Goal: Use online tool/utility: Utilize a website feature to perform a specific function

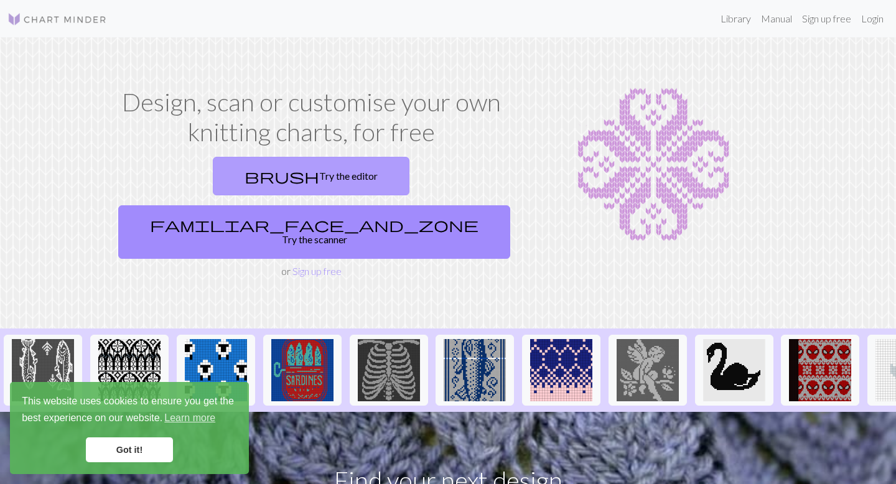
click at [233, 175] on link "brush Try the editor" at bounding box center [311, 176] width 197 height 39
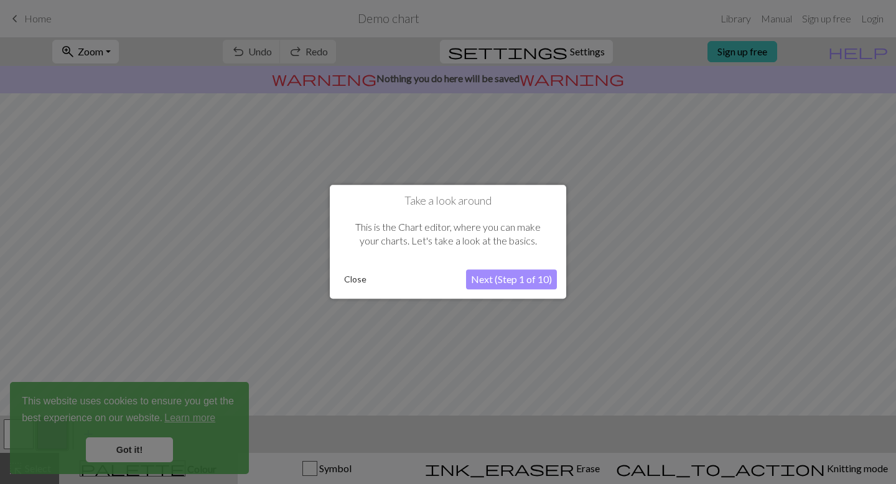
click at [353, 274] on button "Close" at bounding box center [355, 280] width 32 height 19
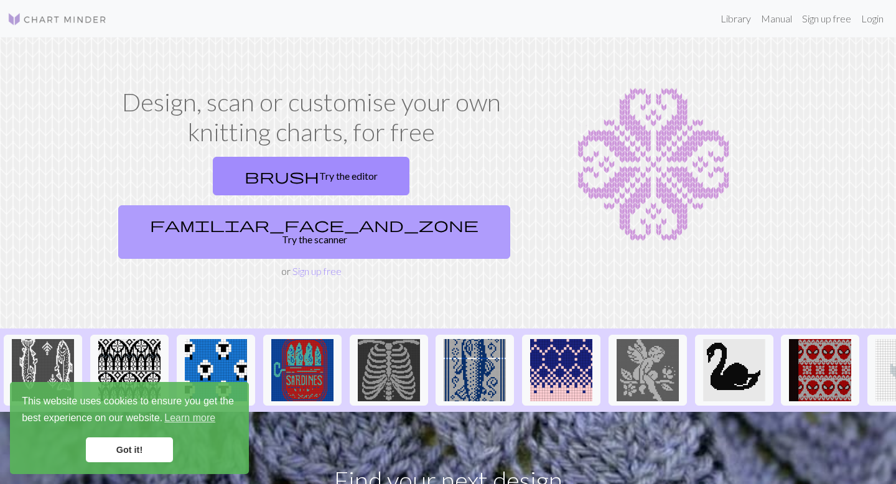
click at [386, 205] on link "familiar_face_and_zone Try the scanner" at bounding box center [314, 232] width 392 height 54
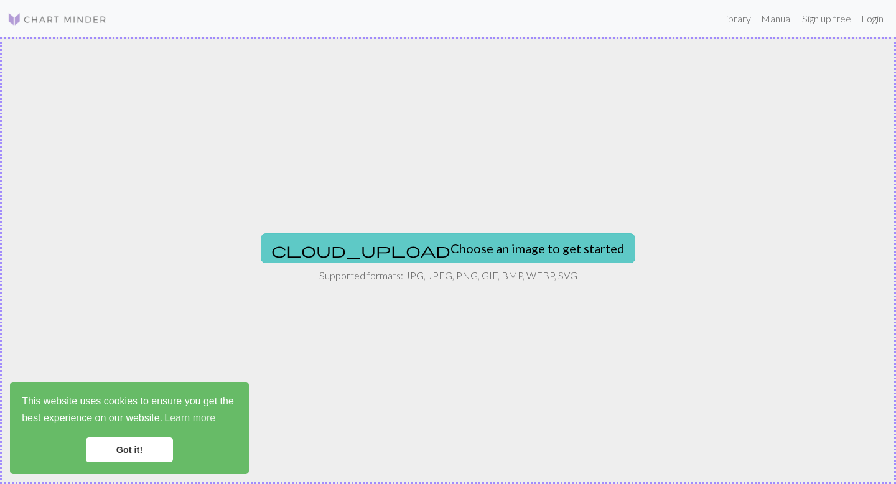
click at [423, 251] on button "cloud_upload Choose an image to get started" at bounding box center [448, 248] width 375 height 30
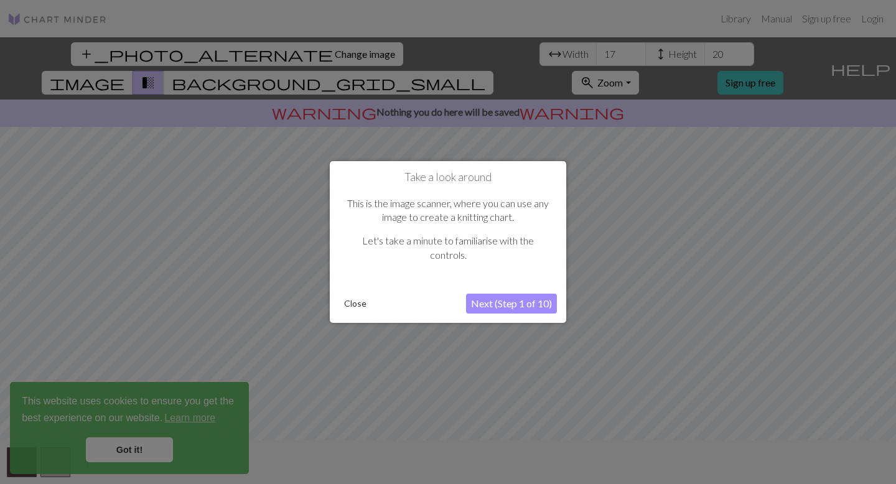
click at [525, 304] on button "Next (Step 1 of 10)" at bounding box center [511, 304] width 91 height 20
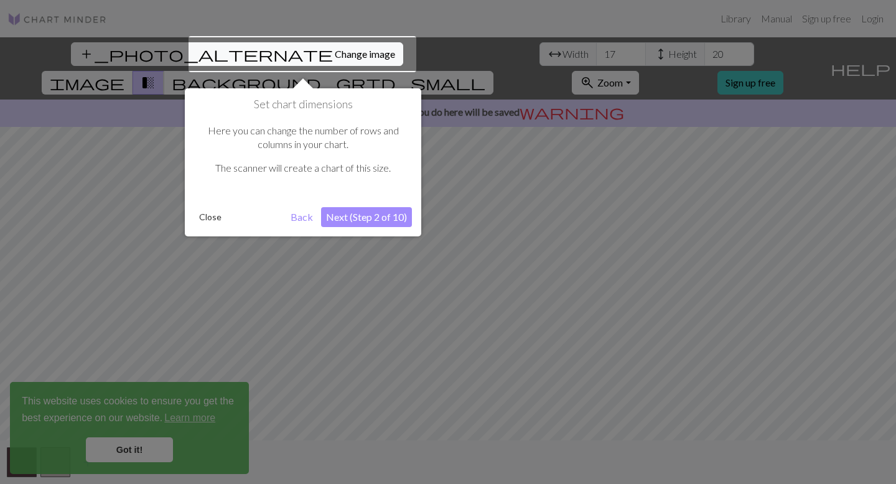
click at [365, 216] on button "Next (Step 2 of 10)" at bounding box center [366, 217] width 91 height 20
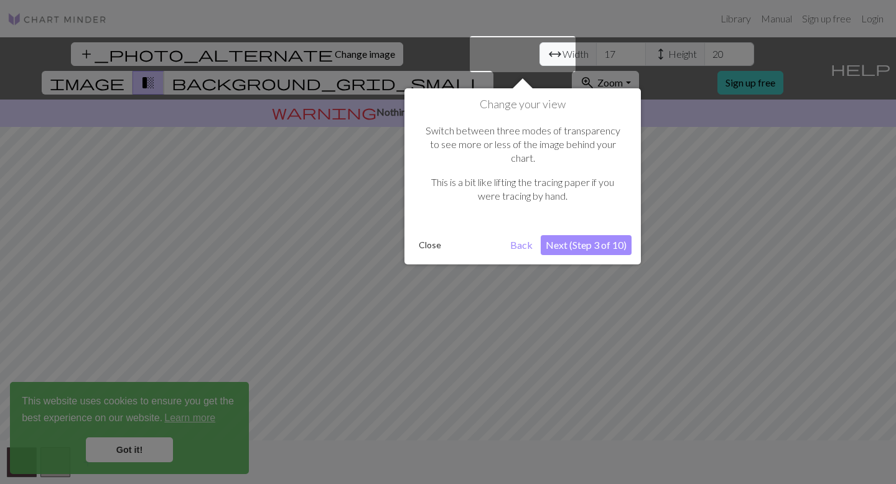
click at [593, 235] on button "Next (Step 3 of 10)" at bounding box center [586, 245] width 91 height 20
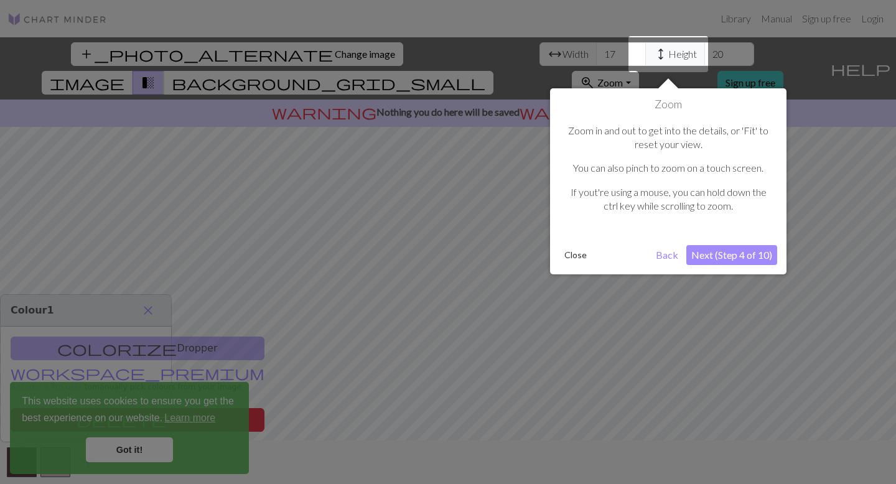
click at [722, 256] on button "Next (Step 4 of 10)" at bounding box center [731, 255] width 91 height 20
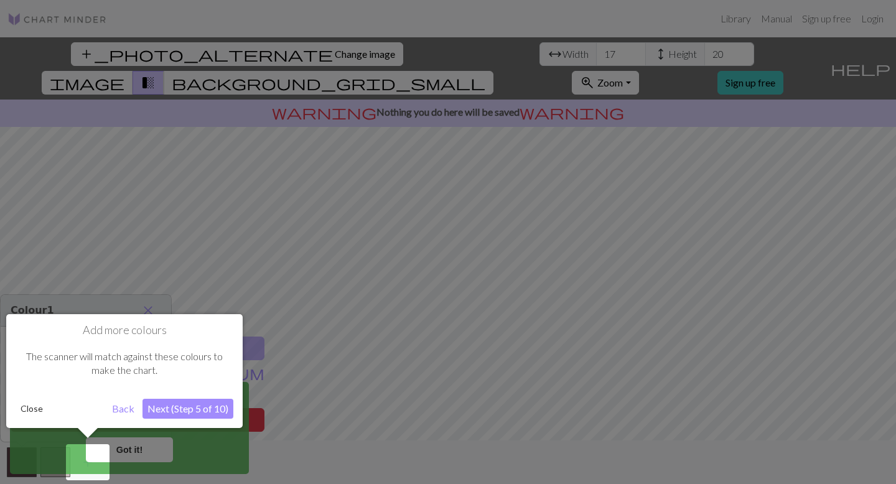
click at [22, 406] on button "Close" at bounding box center [32, 409] width 32 height 19
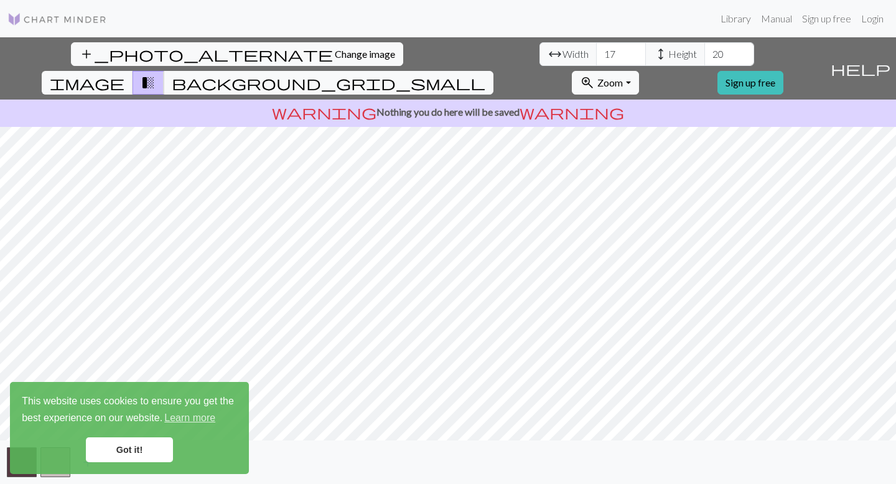
click at [118, 455] on link "Got it!" at bounding box center [129, 449] width 87 height 25
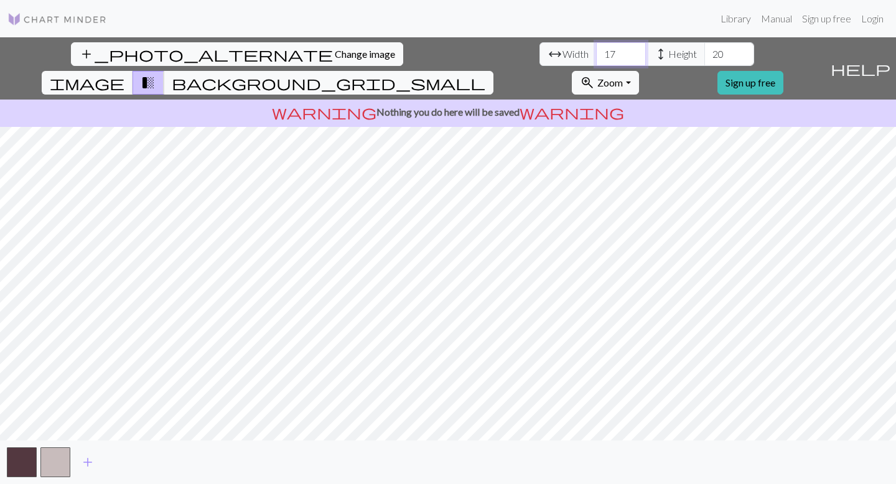
click at [596, 52] on input "17" at bounding box center [621, 54] width 50 height 24
drag, startPoint x: 266, startPoint y: 54, endPoint x: 276, endPoint y: 54, distance: 9.4
click at [596, 54] on input "17" at bounding box center [621, 54] width 50 height 24
type input "150"
click at [704, 54] on input "20" at bounding box center [729, 54] width 50 height 24
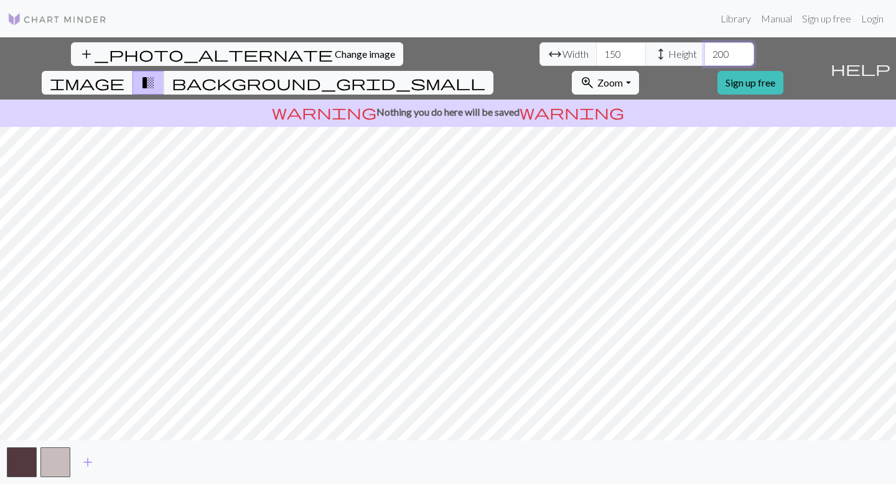
type input "200"
click at [88, 466] on span "add" at bounding box center [87, 462] width 15 height 17
click at [118, 461] on span "add" at bounding box center [121, 462] width 15 height 17
click at [153, 461] on span "add" at bounding box center [154, 462] width 15 height 17
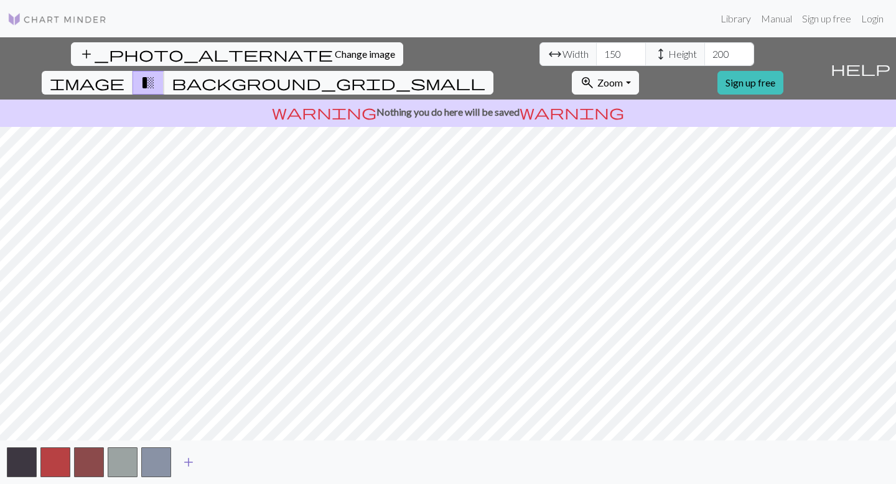
click at [190, 460] on span "add" at bounding box center [188, 462] width 15 height 17
click at [222, 463] on span "add" at bounding box center [222, 462] width 15 height 17
click at [250, 460] on span "add" at bounding box center [255, 462] width 15 height 17
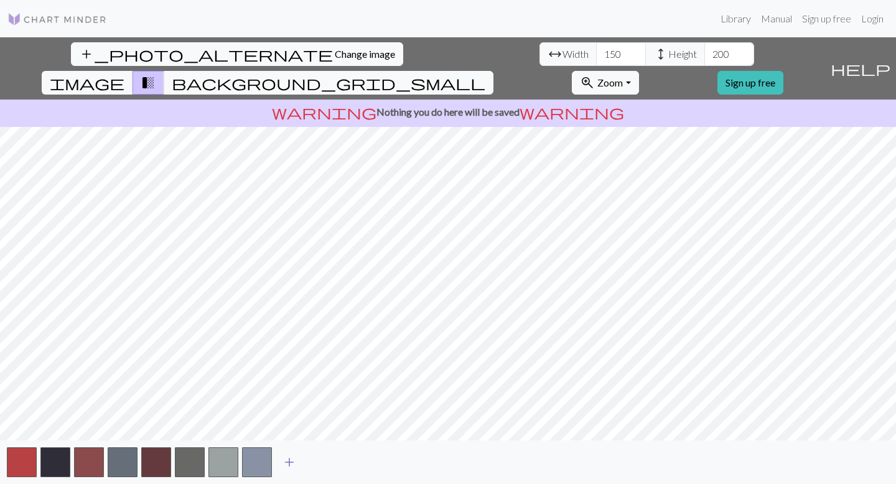
click at [289, 463] on span "add" at bounding box center [289, 462] width 15 height 17
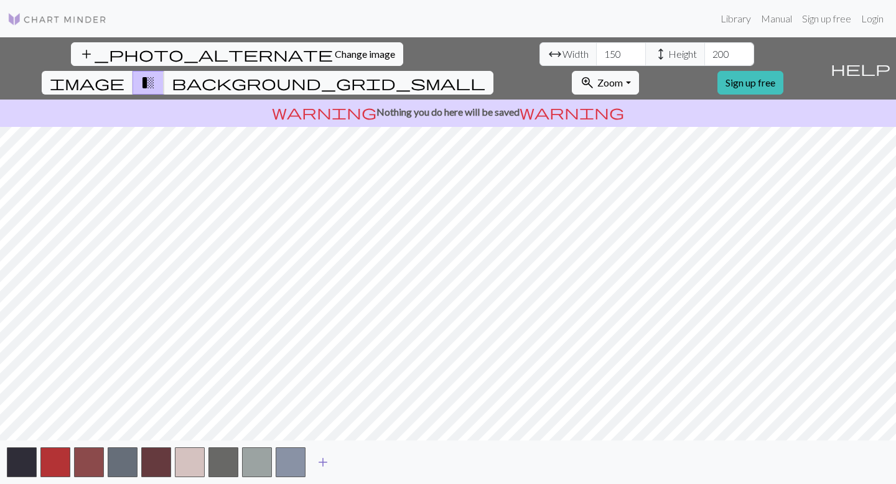
click at [326, 463] on span "add" at bounding box center [323, 462] width 15 height 17
click at [596, 52] on input "150" at bounding box center [621, 54] width 50 height 24
drag, startPoint x: 265, startPoint y: 52, endPoint x: 274, endPoint y: 54, distance: 8.9
click at [596, 54] on input "150" at bounding box center [621, 54] width 50 height 24
type input "100"
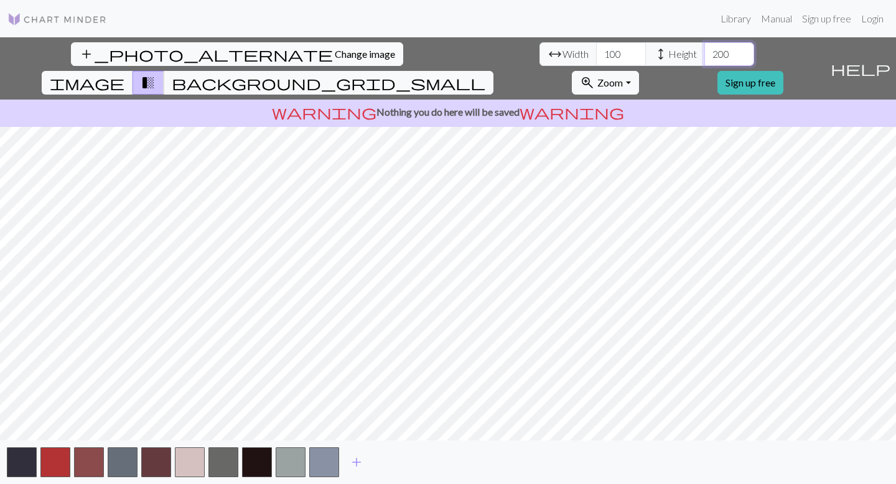
drag, startPoint x: 378, startPoint y: 57, endPoint x: 355, endPoint y: 55, distance: 23.2
click at [540, 55] on div "arrow_range Width 100 height Height 200" at bounding box center [647, 54] width 215 height 24
type input "150"
click at [335, 51] on span "Change image" at bounding box center [365, 54] width 60 height 12
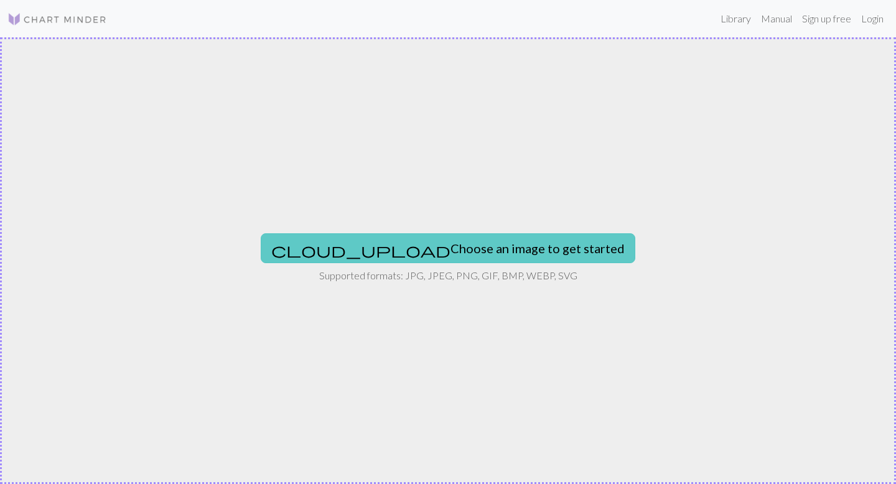
click at [485, 244] on button "cloud_upload Choose an image to get started" at bounding box center [448, 248] width 375 height 30
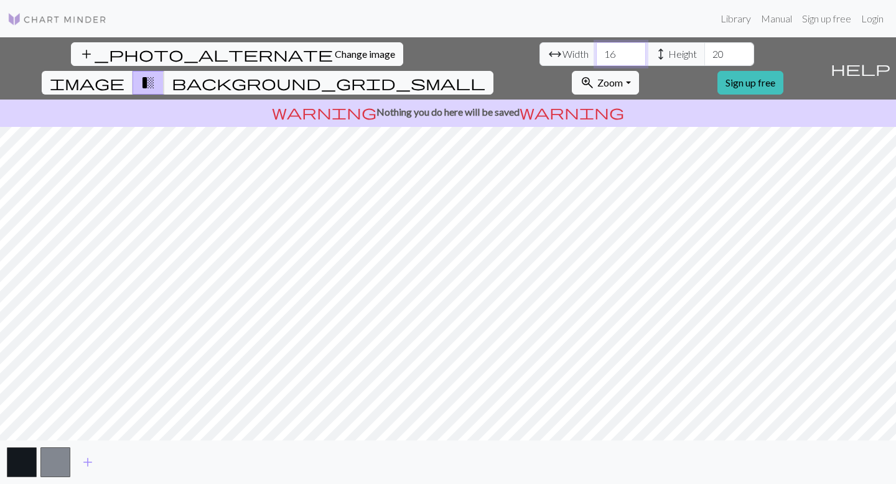
click at [596, 46] on input "16" at bounding box center [621, 54] width 50 height 24
type input "150"
click at [704, 54] on input "20" at bounding box center [729, 54] width 50 height 24
type input "200"
click at [91, 464] on span "add" at bounding box center [87, 462] width 15 height 17
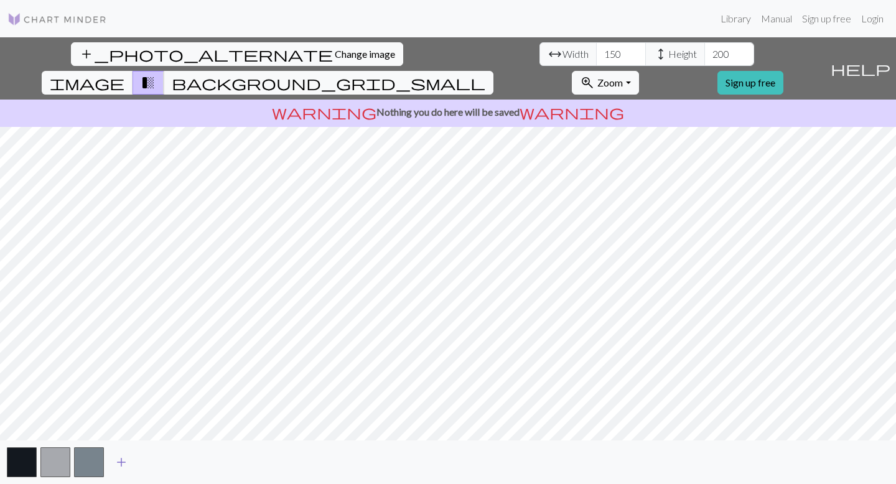
click at [123, 460] on span "add" at bounding box center [121, 462] width 15 height 17
click at [162, 460] on span "add" at bounding box center [154, 462] width 15 height 17
click at [195, 461] on span "add" at bounding box center [188, 462] width 15 height 17
click at [225, 461] on span "add" at bounding box center [222, 462] width 15 height 17
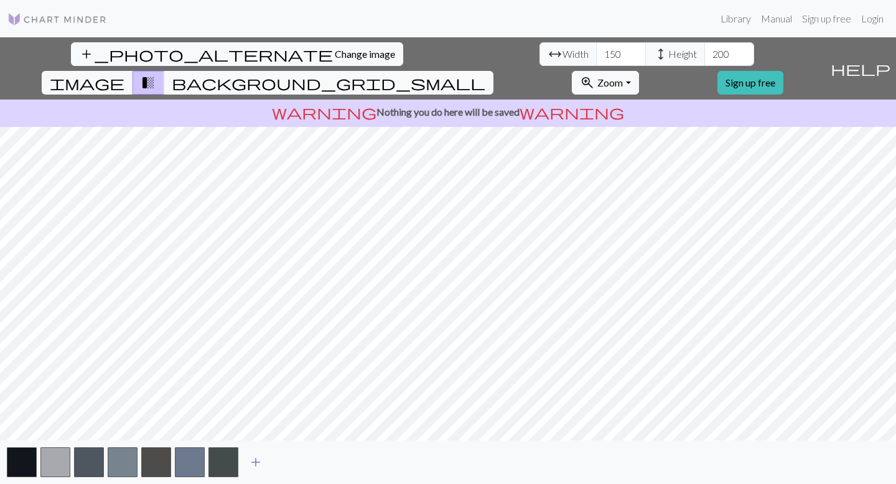
click at [262, 461] on span "add" at bounding box center [255, 462] width 15 height 17
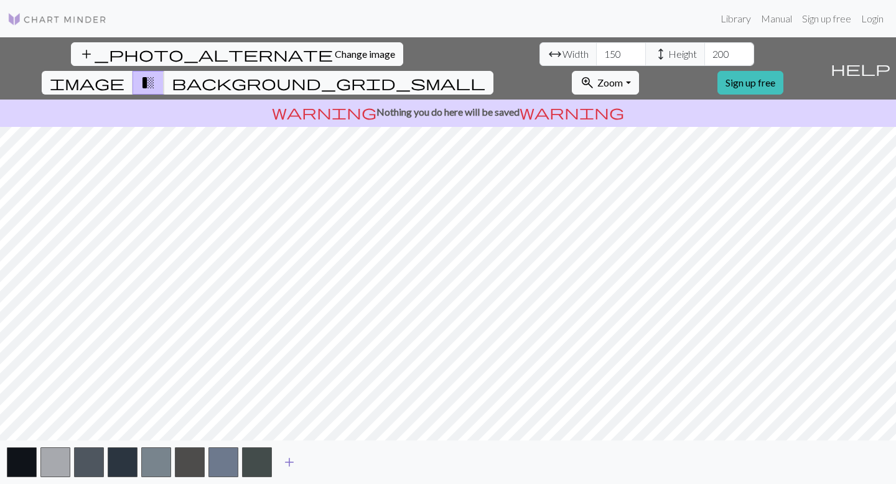
click at [292, 463] on span "add" at bounding box center [289, 462] width 15 height 17
click at [322, 462] on span "add" at bounding box center [323, 462] width 15 height 17
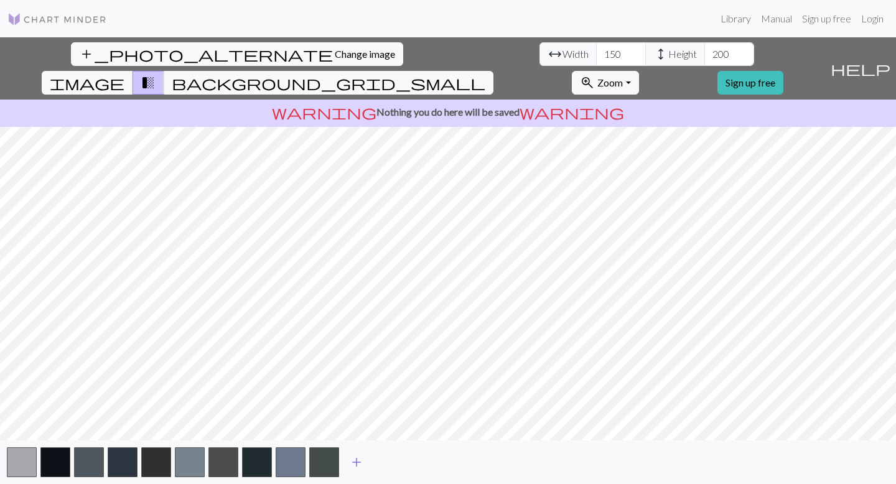
click at [358, 460] on span "add" at bounding box center [356, 462] width 15 height 17
click at [596, 58] on input "150" at bounding box center [621, 54] width 50 height 24
type input "100"
click at [704, 53] on input "200" at bounding box center [729, 54] width 50 height 24
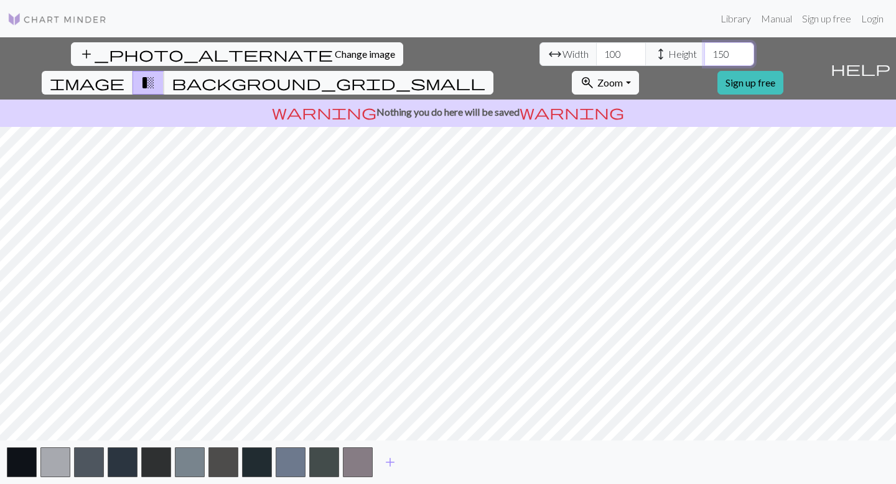
click at [704, 53] on input "150" at bounding box center [729, 54] width 50 height 24
type input "150"
click at [335, 51] on span "Change image" at bounding box center [365, 54] width 60 height 12
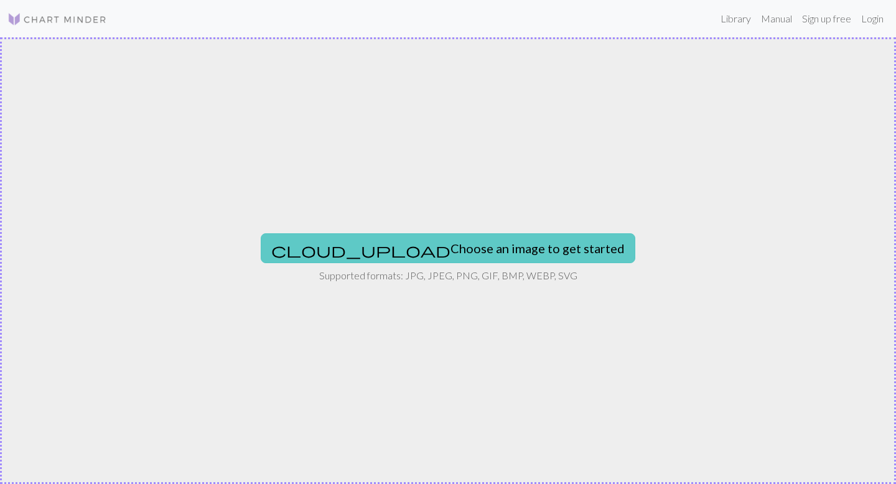
click at [474, 261] on button "cloud_upload Choose an image to get started" at bounding box center [448, 248] width 375 height 30
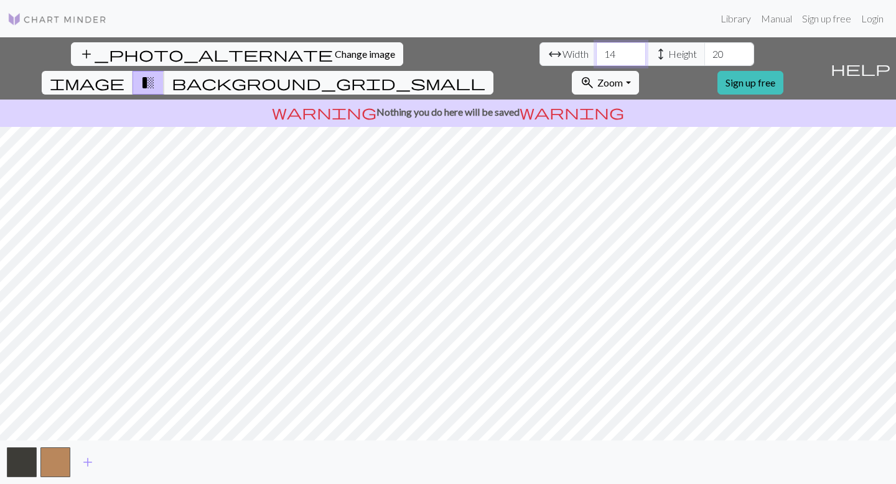
click at [596, 55] on input "14" at bounding box center [621, 54] width 50 height 24
type input "100"
click at [704, 54] on input "20" at bounding box center [729, 54] width 50 height 24
drag, startPoint x: 381, startPoint y: 55, endPoint x: 358, endPoint y: 54, distance: 23.1
click at [540, 54] on div "arrow_range Width 100 height Height 20" at bounding box center [647, 54] width 215 height 24
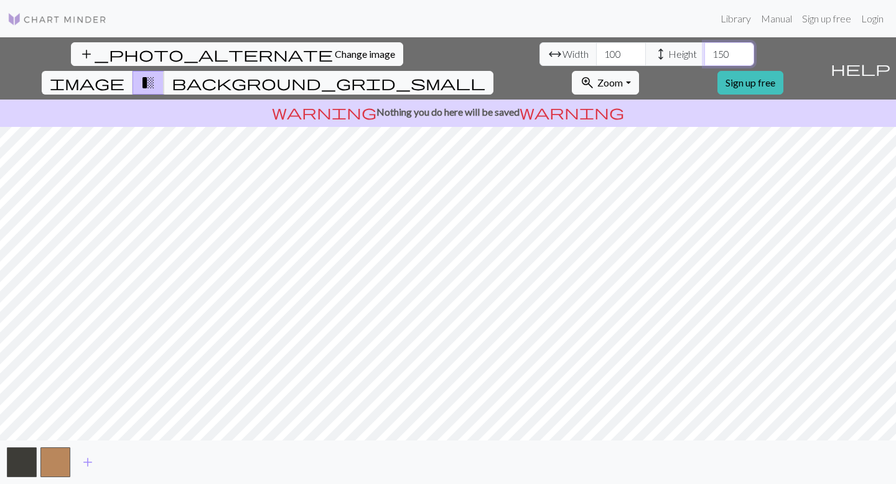
type input "150"
click at [85, 462] on span "add" at bounding box center [87, 462] width 15 height 17
click at [117, 462] on span "add" at bounding box center [121, 462] width 15 height 17
click at [151, 461] on span "add" at bounding box center [154, 462] width 15 height 17
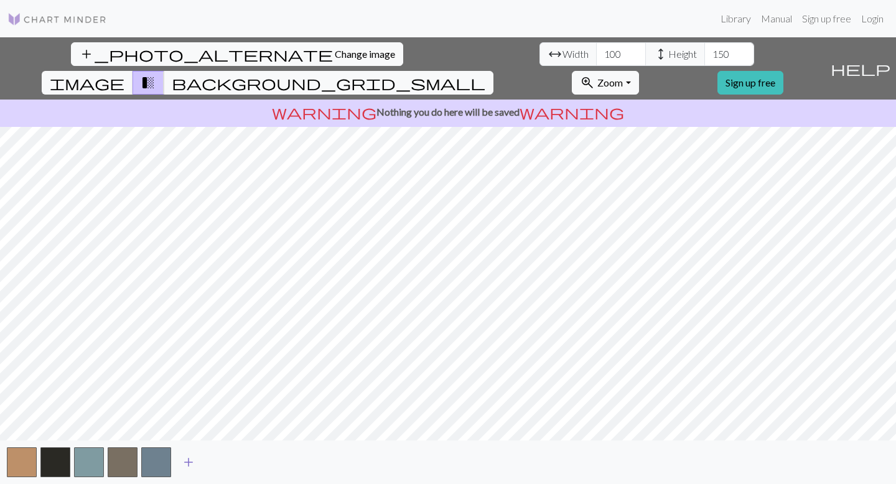
click at [189, 460] on span "add" at bounding box center [188, 462] width 15 height 17
click at [220, 459] on span "add" at bounding box center [222, 462] width 15 height 17
click at [261, 461] on span "add" at bounding box center [255, 462] width 15 height 17
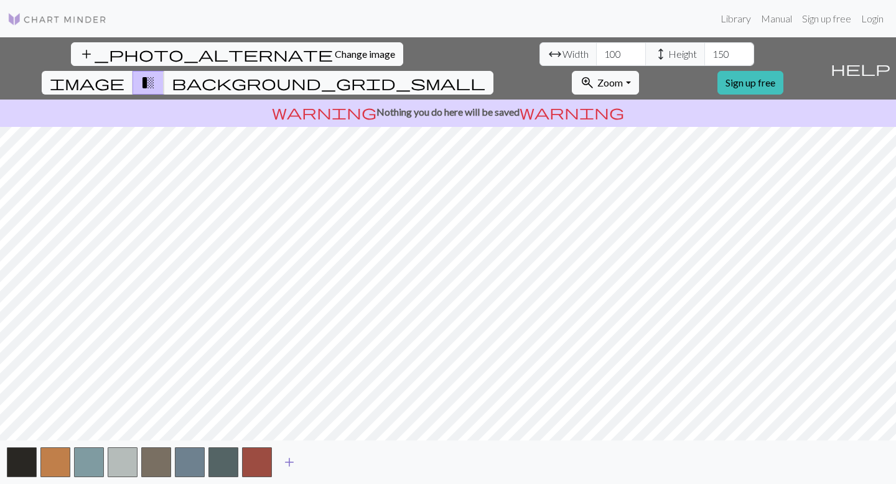
click at [292, 464] on span "add" at bounding box center [289, 462] width 15 height 17
click at [325, 460] on span "add" at bounding box center [323, 462] width 15 height 17
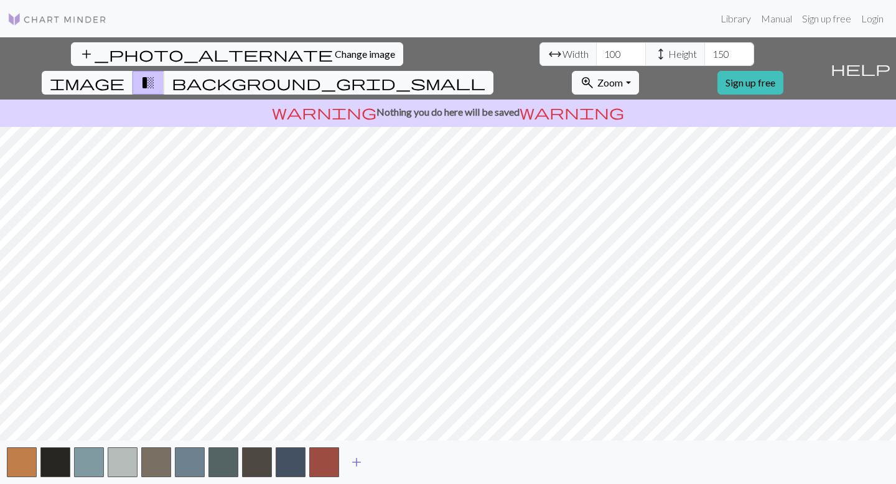
click at [357, 463] on span "add" at bounding box center [356, 462] width 15 height 17
click at [335, 51] on span "Change image" at bounding box center [365, 54] width 60 height 12
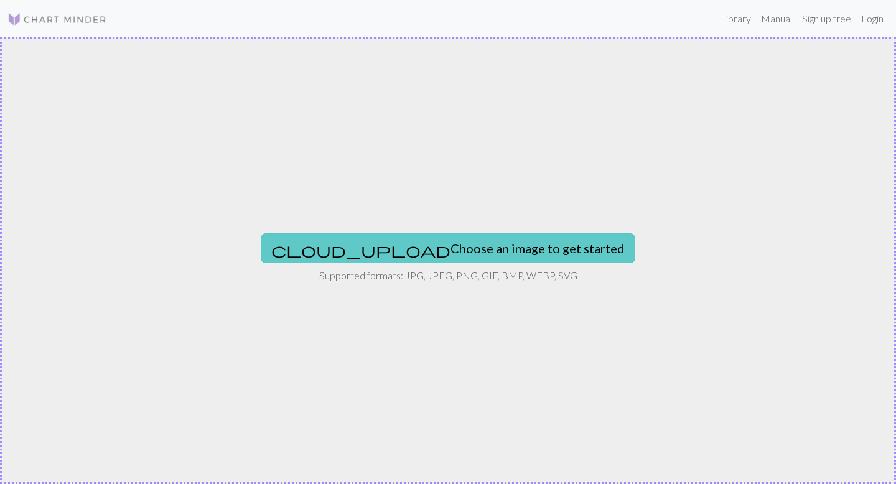
click at [449, 235] on button "cloud_upload Choose an image to get started" at bounding box center [448, 248] width 375 height 30
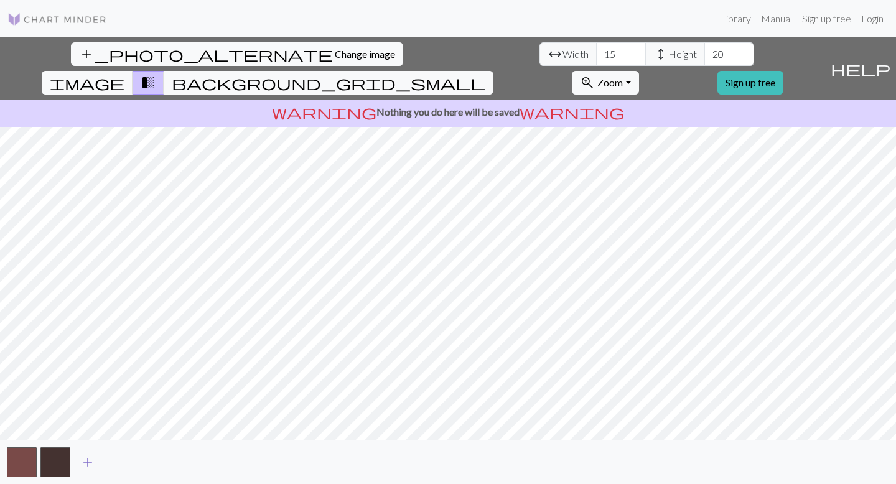
click at [88, 458] on span "add" at bounding box center [87, 462] width 15 height 17
click at [596, 54] on input "15" at bounding box center [621, 54] width 50 height 24
type input "150"
click at [704, 52] on input "20" at bounding box center [729, 54] width 50 height 24
type input "200"
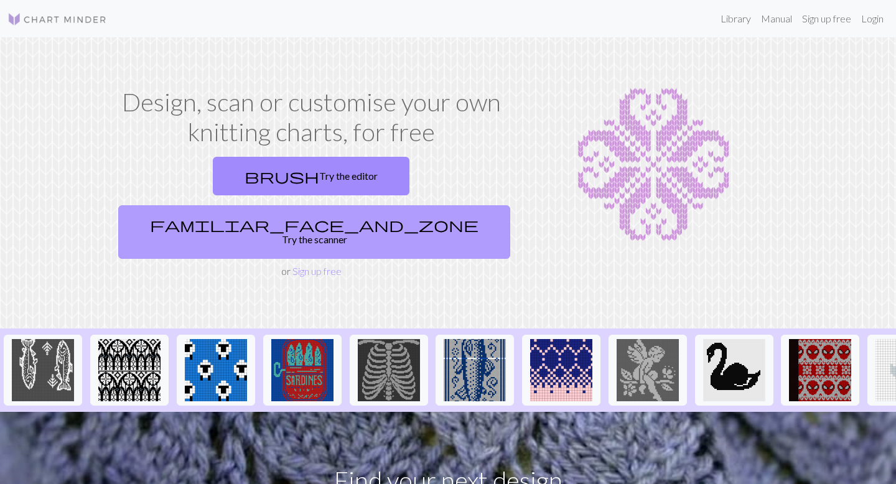
click at [397, 205] on link "familiar_face_and_zone Try the scanner" at bounding box center [314, 232] width 392 height 54
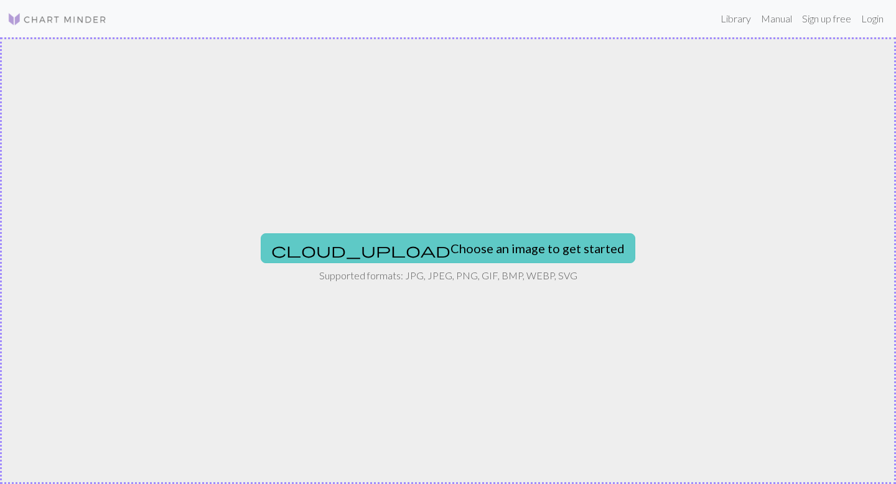
click at [408, 251] on button "cloud_upload Choose an image to get started" at bounding box center [448, 248] width 375 height 30
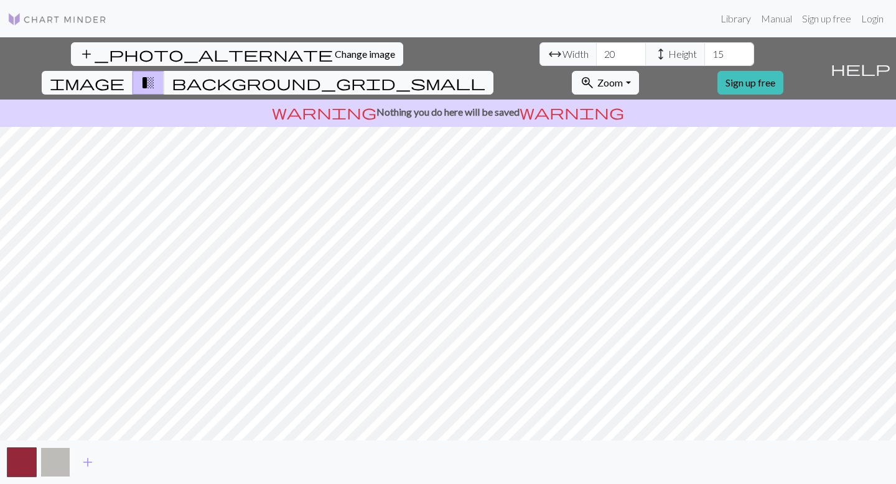
click at [54, 452] on button "button" at bounding box center [55, 462] width 30 height 30
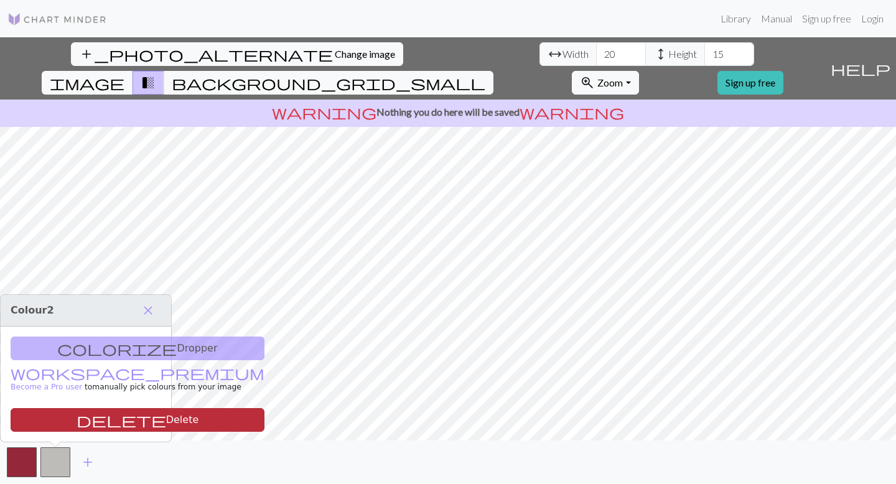
click at [64, 431] on button "delete Delete" at bounding box center [138, 420] width 254 height 24
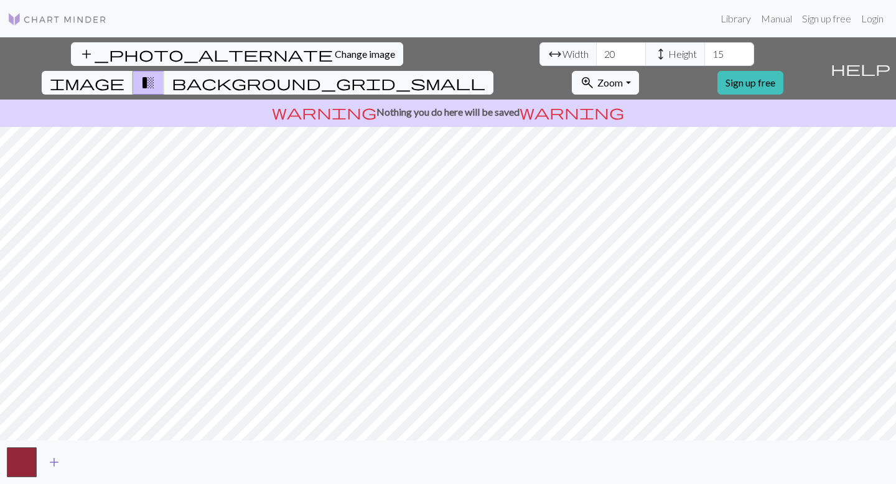
click at [53, 463] on span "add" at bounding box center [54, 462] width 15 height 17
click at [596, 54] on input "20" at bounding box center [621, 54] width 50 height 24
type input "2"
type input "150"
click at [704, 52] on input "15" at bounding box center [729, 54] width 50 height 24
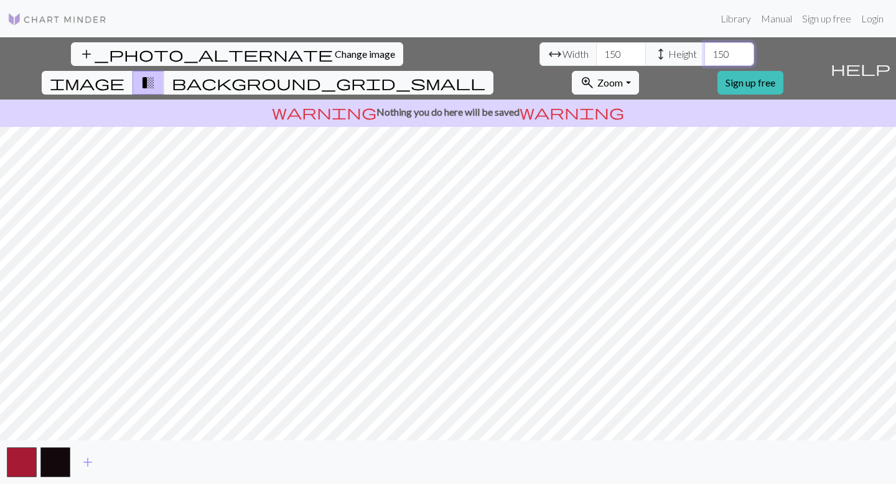
type input "150"
click at [596, 54] on input "150" at bounding box center [621, 54] width 50 height 24
type input "100"
drag, startPoint x: 373, startPoint y: 55, endPoint x: 396, endPoint y: 55, distance: 22.4
click at [704, 55] on input "150" at bounding box center [729, 54] width 50 height 24
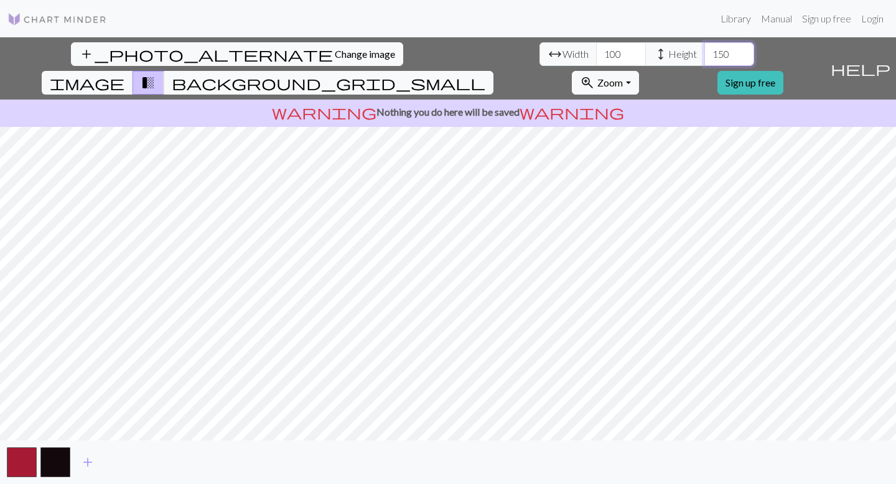
click at [704, 56] on input "150" at bounding box center [729, 54] width 50 height 24
drag, startPoint x: 384, startPoint y: 53, endPoint x: 372, endPoint y: 53, distance: 11.8
click at [704, 53] on input "150" at bounding box center [729, 54] width 50 height 24
click at [704, 52] on input "100" at bounding box center [729, 54] width 50 height 24
drag, startPoint x: 380, startPoint y: 52, endPoint x: 358, endPoint y: 52, distance: 22.4
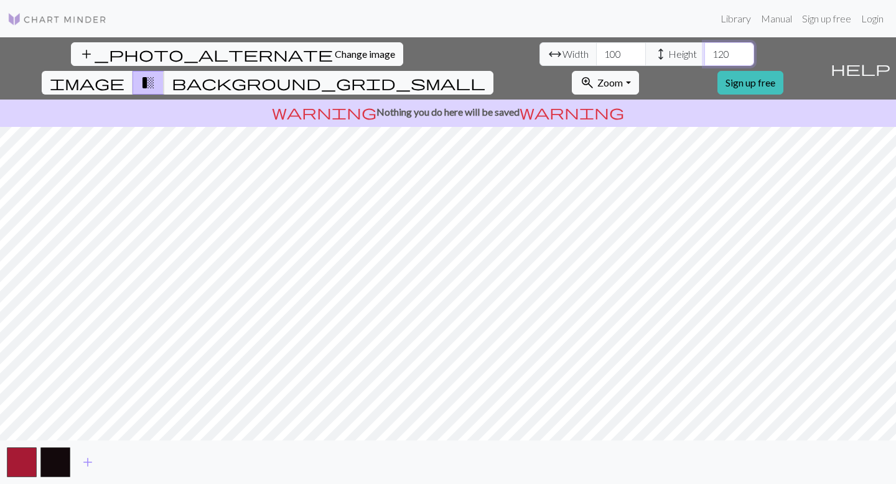
click at [540, 52] on div "arrow_range Width 100 height Height 120" at bounding box center [647, 54] width 215 height 24
click at [623, 77] on span "Zoom" at bounding box center [610, 83] width 26 height 12
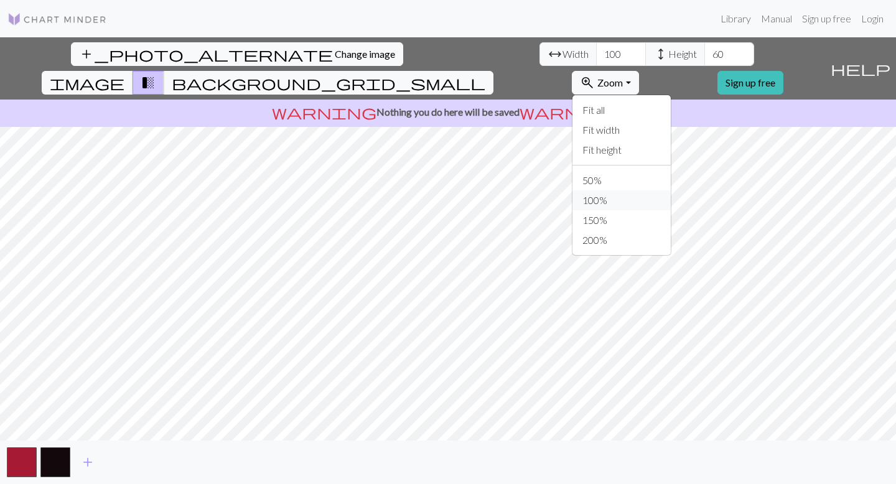
click at [663, 190] on button "100%" at bounding box center [622, 200] width 98 height 20
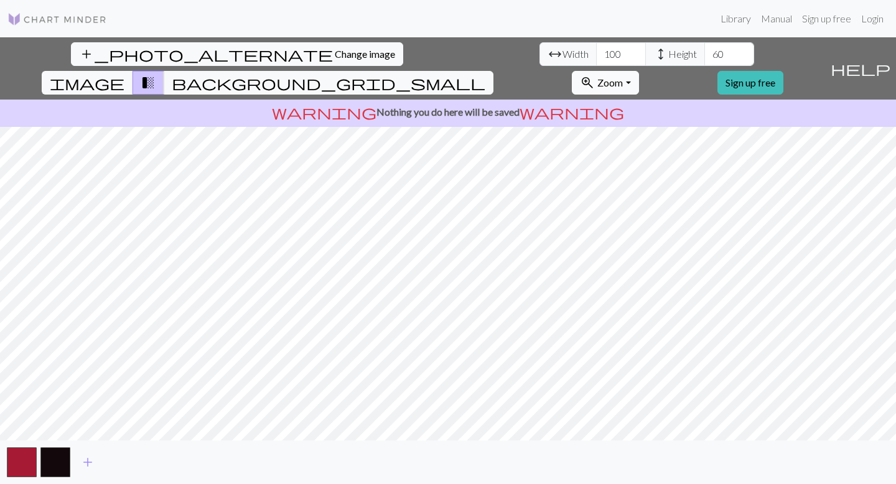
click at [623, 77] on span "Zoom" at bounding box center [610, 83] width 26 height 12
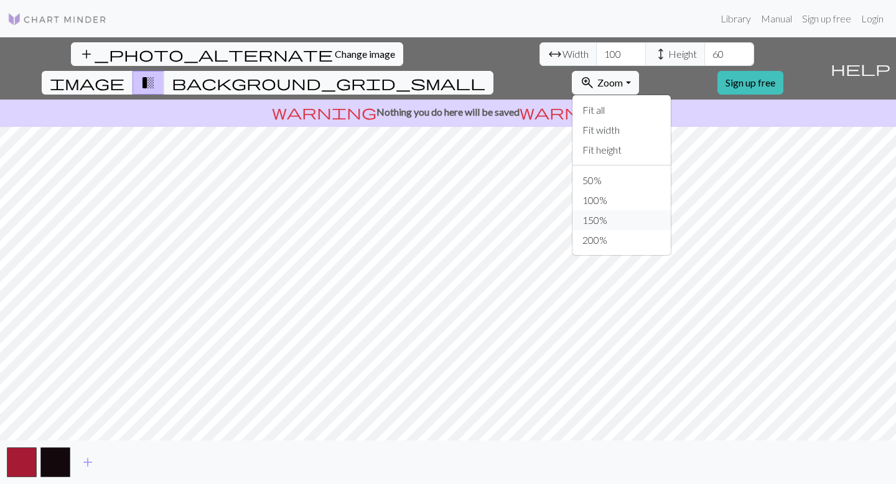
click at [657, 210] on button "150%" at bounding box center [622, 220] width 98 height 20
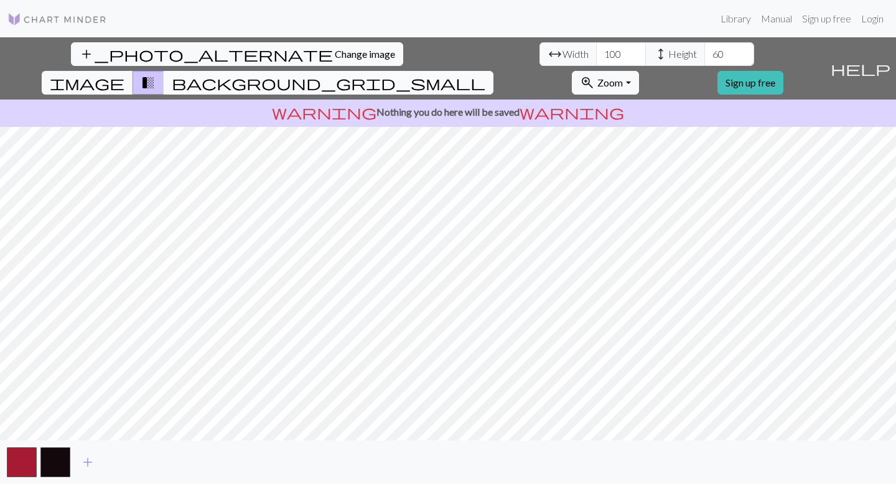
click at [485, 74] on span "background_grid_small" at bounding box center [329, 82] width 314 height 17
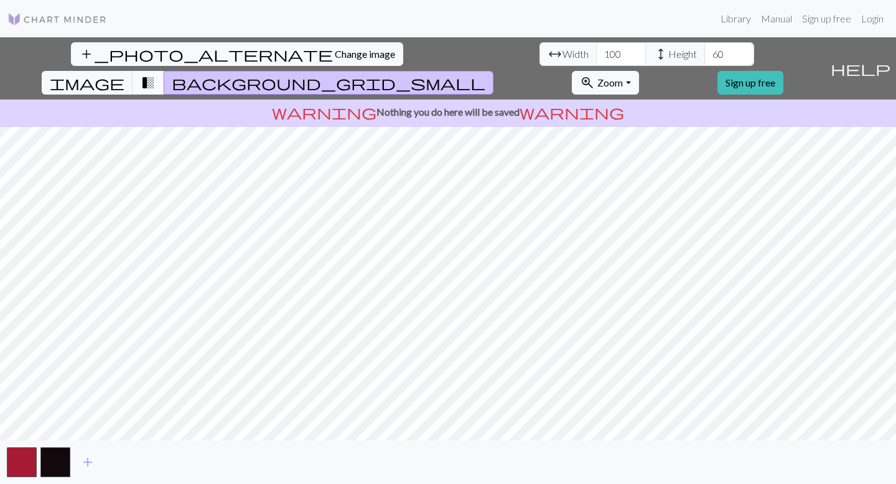
click at [156, 74] on span "transition_fade" at bounding box center [148, 82] width 15 height 17
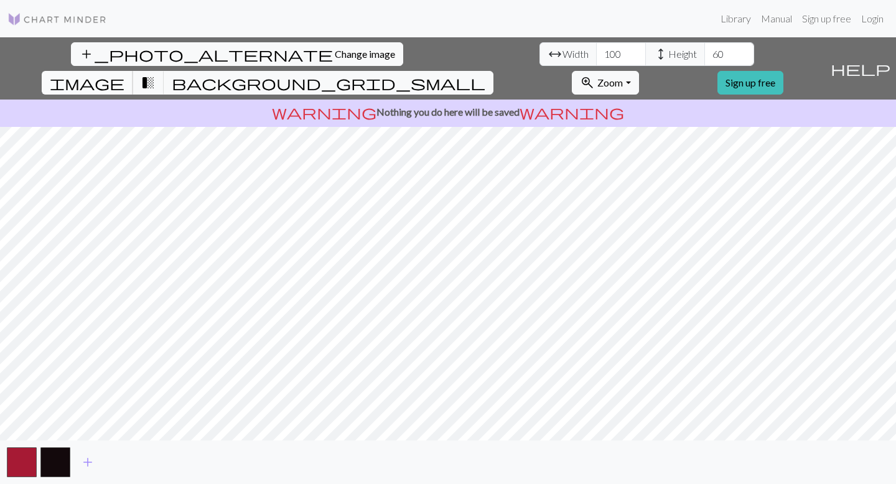
click at [124, 74] on span "image" at bounding box center [87, 82] width 75 height 17
click at [485, 74] on span "background_grid_small" at bounding box center [329, 82] width 314 height 17
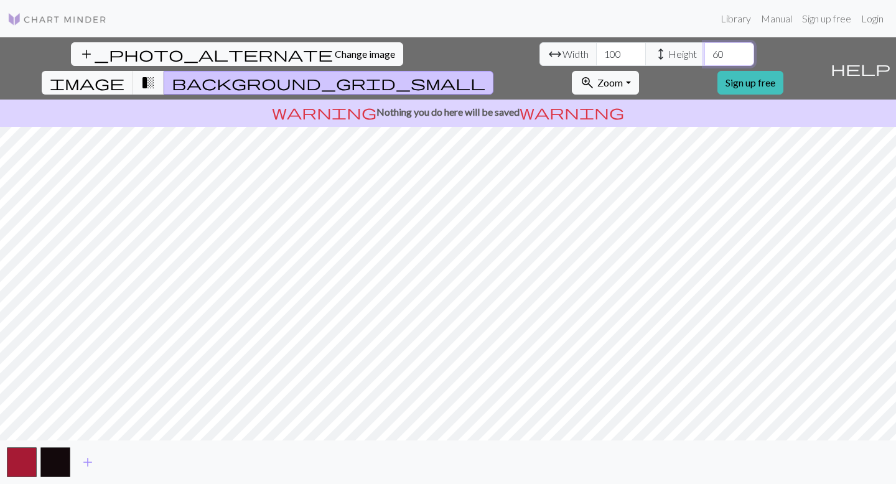
drag, startPoint x: 373, startPoint y: 54, endPoint x: 363, endPoint y: 54, distance: 10.6
click at [704, 54] on input "60" at bounding box center [729, 54] width 50 height 24
type input "150"
click at [335, 55] on span "Change image" at bounding box center [365, 54] width 60 height 12
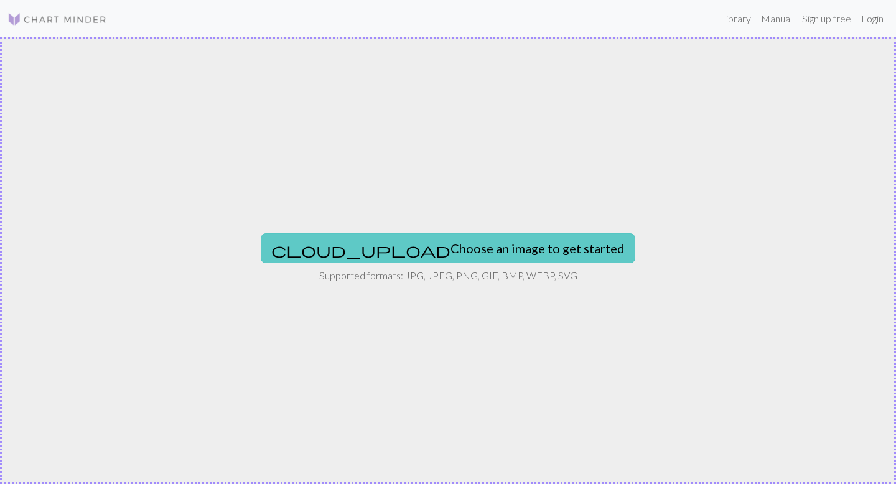
click at [464, 250] on button "cloud_upload Choose an image to get started" at bounding box center [448, 248] width 375 height 30
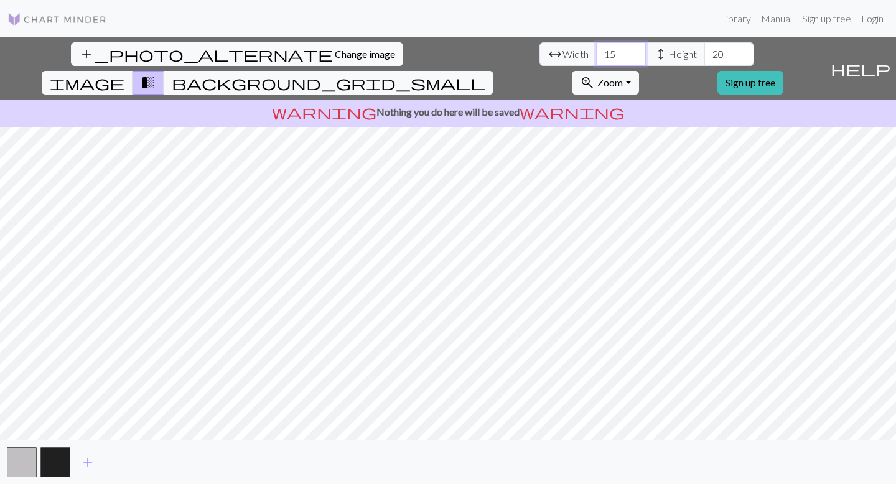
drag, startPoint x: 269, startPoint y: 54, endPoint x: 263, endPoint y: 52, distance: 7.0
click at [596, 52] on input "15" at bounding box center [621, 54] width 50 height 24
click at [596, 54] on input "15" at bounding box center [621, 54] width 50 height 24
type input "100"
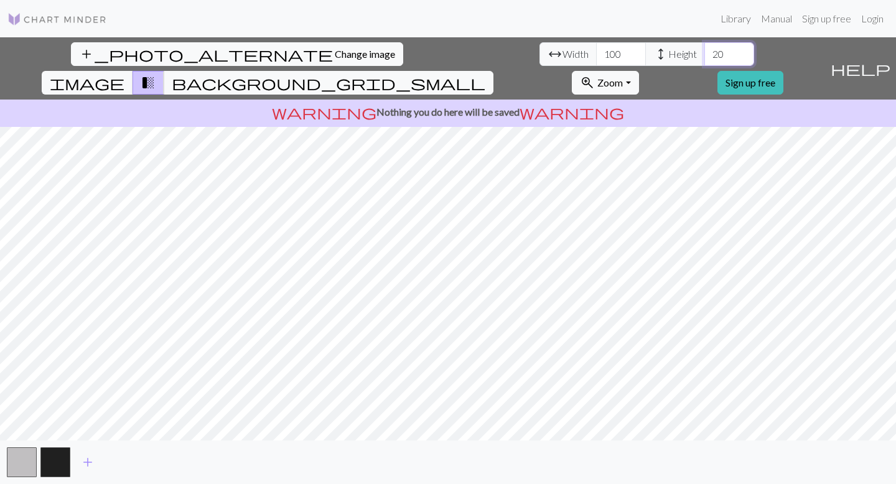
drag, startPoint x: 374, startPoint y: 52, endPoint x: 365, endPoint y: 52, distance: 9.3
click at [704, 52] on input "20" at bounding box center [729, 54] width 50 height 24
type input "150"
click at [623, 77] on span "Zoom" at bounding box center [610, 83] width 26 height 12
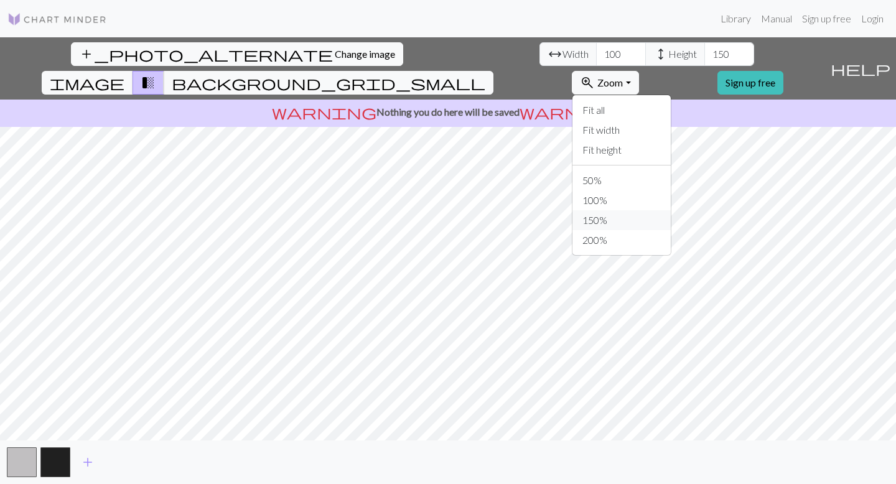
click at [660, 210] on button "150%" at bounding box center [622, 220] width 98 height 20
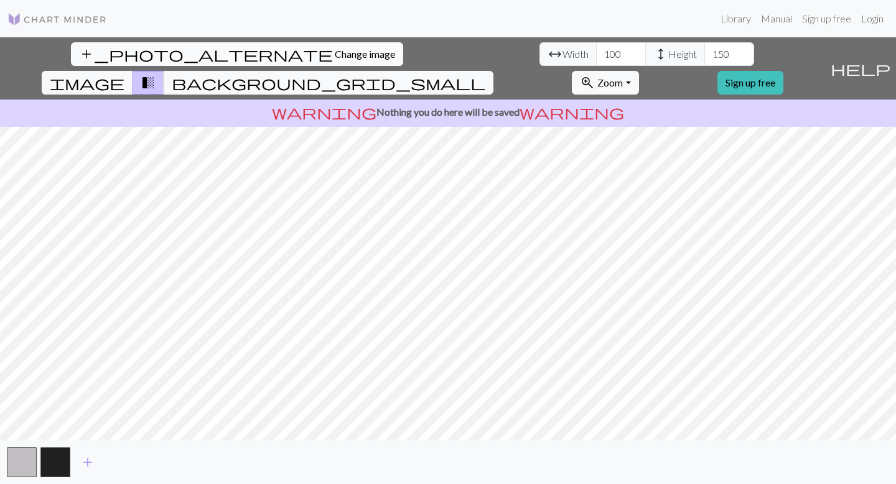
click at [335, 53] on span "Change image" at bounding box center [365, 54] width 60 height 12
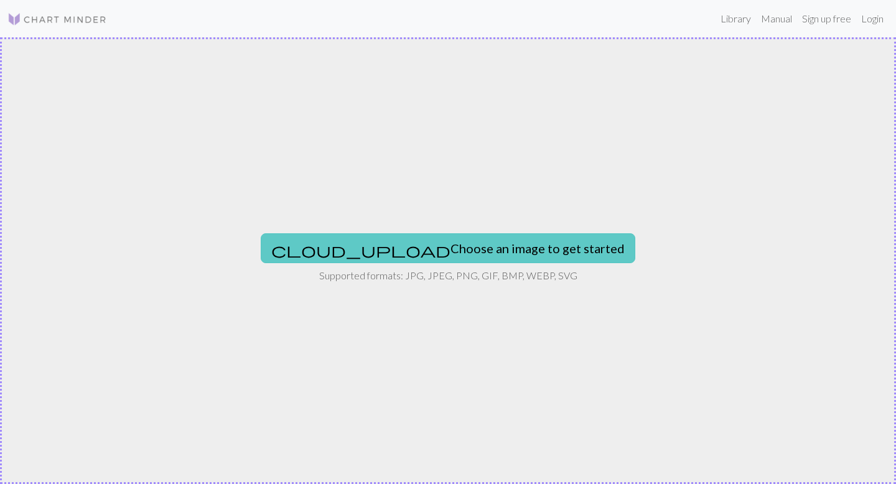
click at [462, 253] on button "cloud_upload Choose an image to get started" at bounding box center [448, 248] width 375 height 30
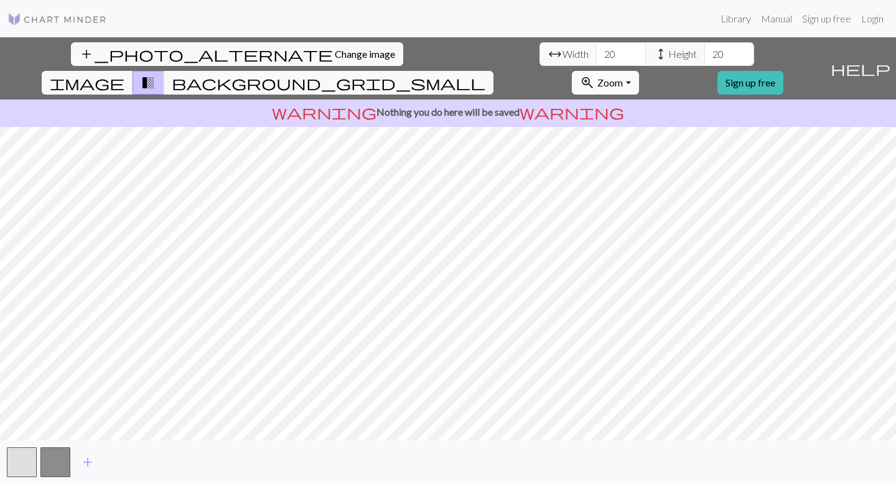
click at [623, 77] on span "Zoom" at bounding box center [610, 83] width 26 height 12
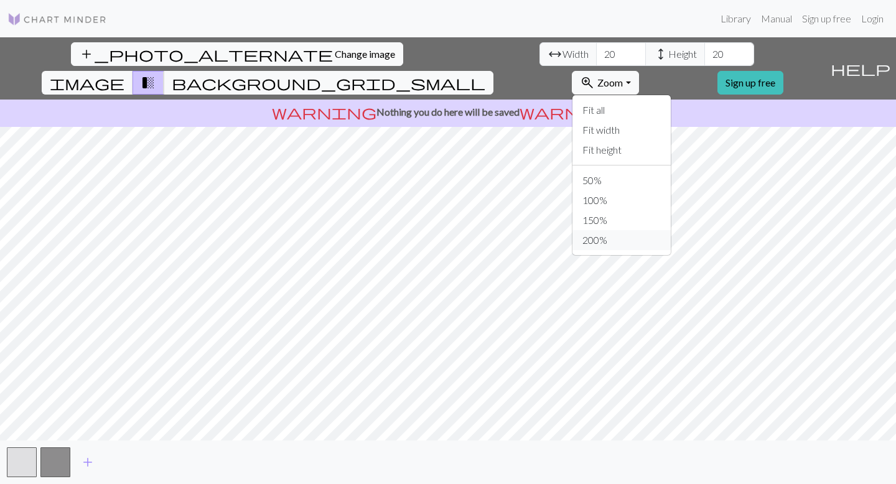
click at [670, 230] on button "200%" at bounding box center [622, 240] width 98 height 20
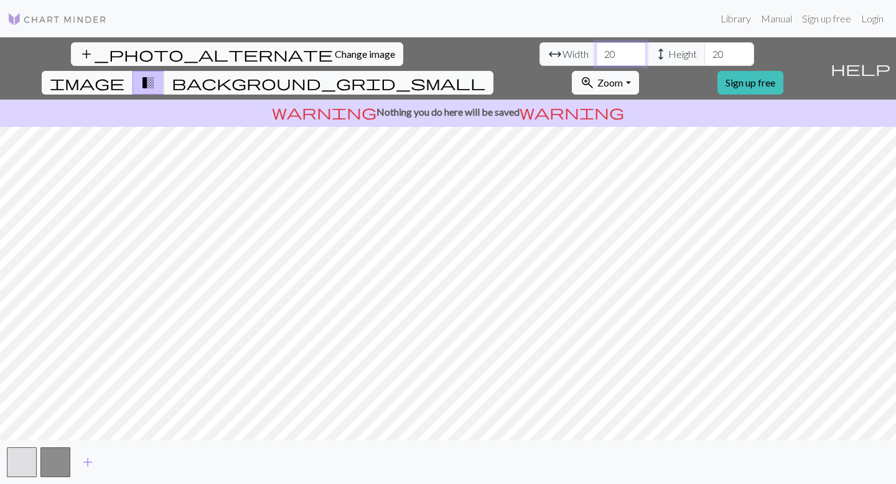
drag, startPoint x: 266, startPoint y: 54, endPoint x: 254, endPoint y: 54, distance: 12.4
click at [596, 54] on input "20" at bounding box center [621, 54] width 50 height 24
type input "100"
click at [704, 53] on input "20" at bounding box center [729, 54] width 50 height 24
type input "70"
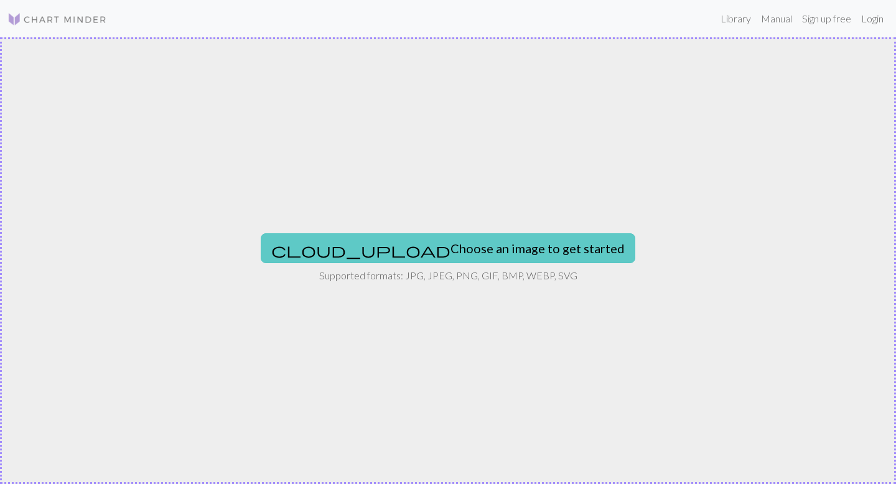
click at [438, 246] on button "cloud_upload Choose an image to get started" at bounding box center [448, 248] width 375 height 30
click at [430, 251] on button "cloud_upload Choose an image to get started" at bounding box center [448, 248] width 375 height 30
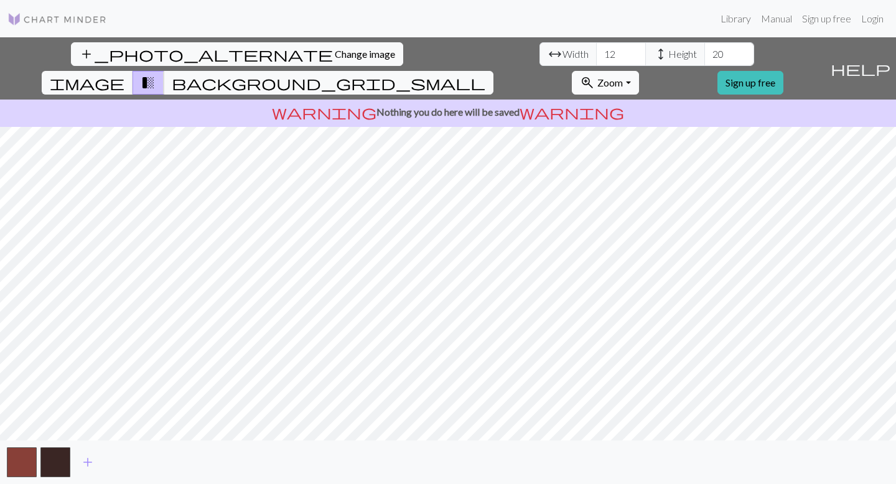
click at [595, 74] on span "zoom_in" at bounding box center [587, 82] width 15 height 17
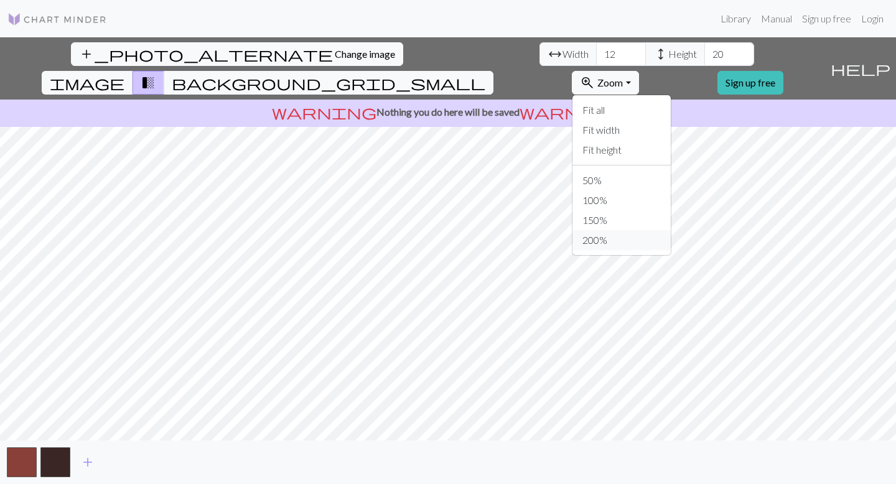
click at [663, 230] on button "200%" at bounding box center [622, 240] width 98 height 20
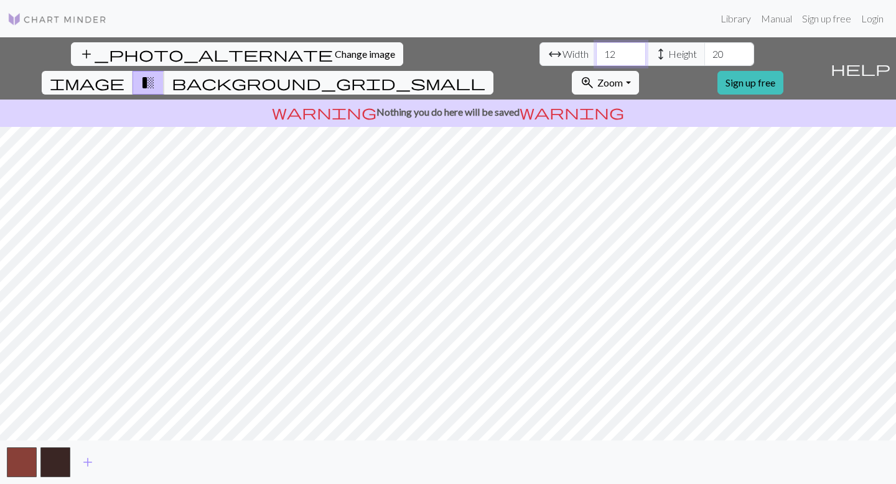
drag, startPoint x: 274, startPoint y: 55, endPoint x: 256, endPoint y: 55, distance: 18.7
click at [596, 55] on input "12" at bounding box center [621, 54] width 50 height 24
type input "80"
click at [704, 50] on input "20" at bounding box center [729, 54] width 50 height 24
drag, startPoint x: 375, startPoint y: 54, endPoint x: 363, endPoint y: 54, distance: 11.8
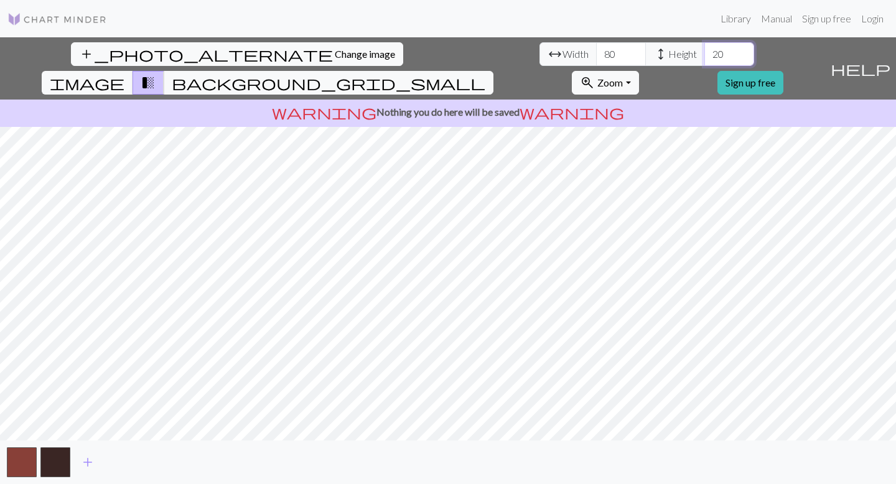
click at [704, 54] on input "20" at bounding box center [729, 54] width 50 height 24
type input "100"
drag, startPoint x: 266, startPoint y: 55, endPoint x: 254, endPoint y: 55, distance: 12.4
click at [596, 55] on input "80" at bounding box center [621, 54] width 50 height 24
type input "30"
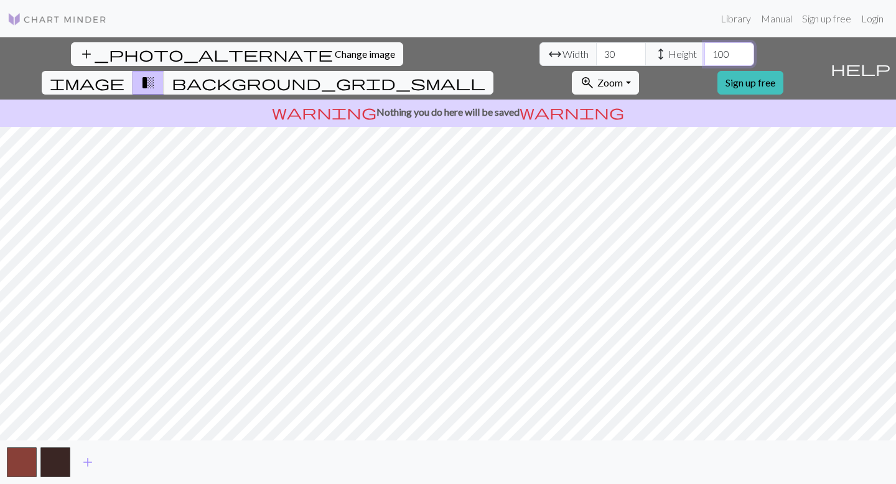
drag, startPoint x: 378, startPoint y: 55, endPoint x: 366, endPoint y: 55, distance: 12.4
click at [704, 55] on input "100" at bounding box center [729, 54] width 50 height 24
drag, startPoint x: 375, startPoint y: 57, endPoint x: 363, endPoint y: 56, distance: 11.8
click at [704, 56] on input "50" at bounding box center [729, 54] width 50 height 24
drag, startPoint x: 374, startPoint y: 56, endPoint x: 363, endPoint y: 56, distance: 10.6
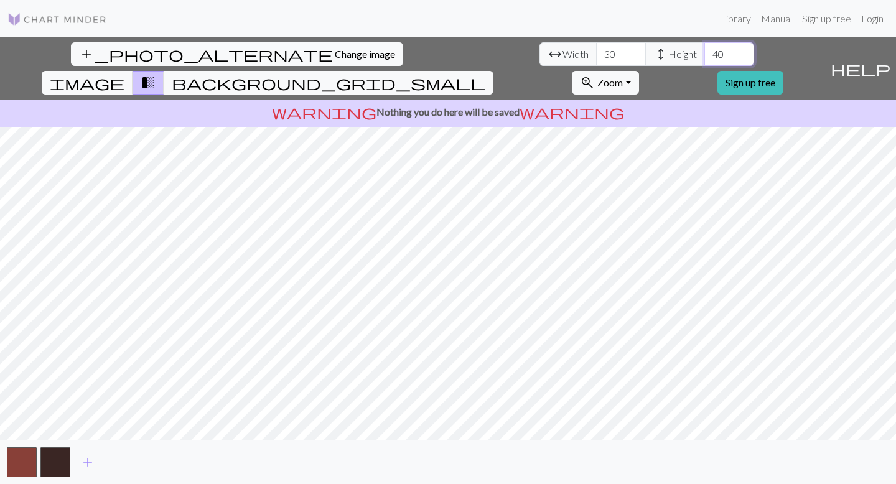
click at [704, 56] on input "40" at bounding box center [729, 54] width 50 height 24
drag, startPoint x: 376, startPoint y: 54, endPoint x: 362, endPoint y: 54, distance: 14.9
click at [704, 54] on input "30" at bounding box center [729, 54] width 50 height 24
type input "50"
drag, startPoint x: 265, startPoint y: 57, endPoint x: 239, endPoint y: 52, distance: 26.6
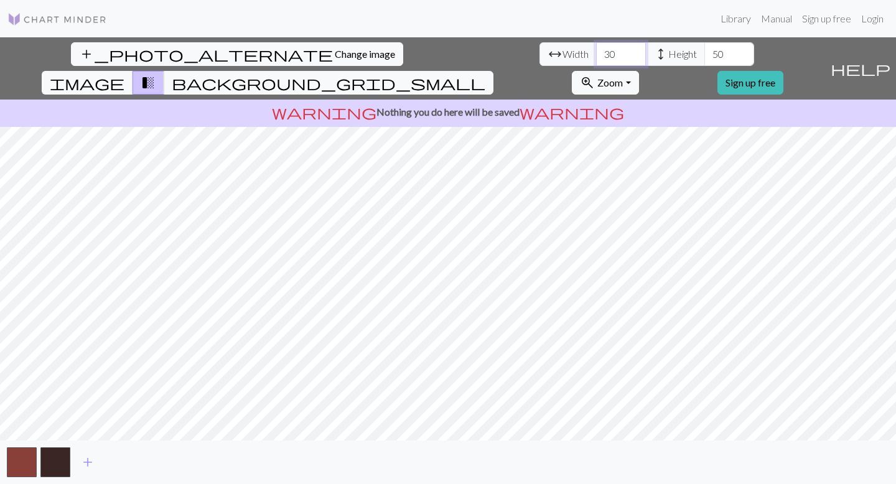
click at [540, 52] on div "arrow_range Width 30 height Height 50" at bounding box center [647, 54] width 215 height 24
type input "50"
click at [704, 55] on input "50" at bounding box center [729, 54] width 50 height 24
type input "60"
